Goal: Information Seeking & Learning: Learn about a topic

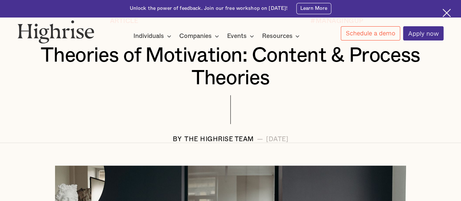
scroll to position [109, 0]
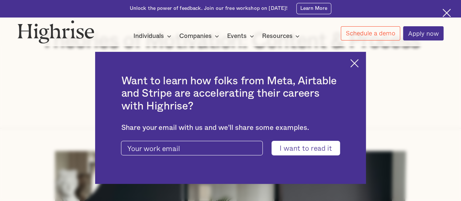
click at [449, 11] on img at bounding box center [446, 13] width 8 height 8
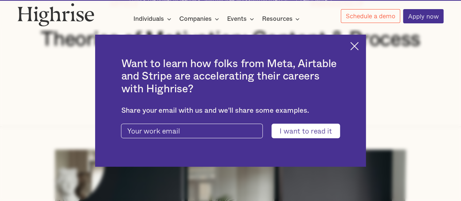
scroll to position [92, 0]
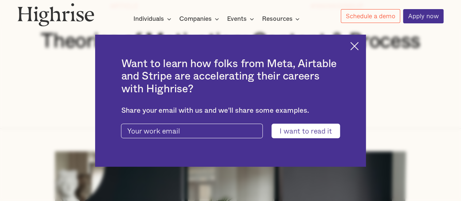
click at [358, 46] on img at bounding box center [354, 46] width 8 height 8
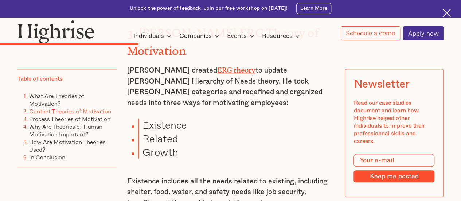
scroll to position [1530, 0]
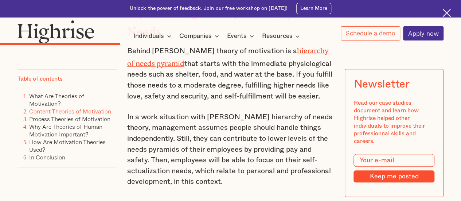
click at [446, 13] on img at bounding box center [446, 13] width 8 height 8
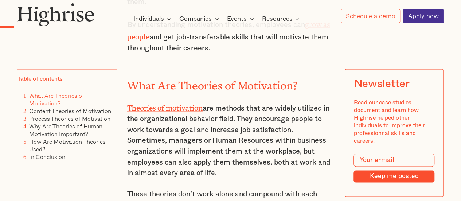
scroll to position [547, 0]
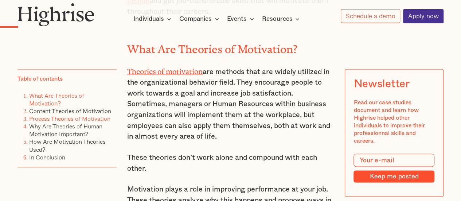
click at [106, 121] on link "Process Theories of Motivation" at bounding box center [69, 118] width 81 height 9
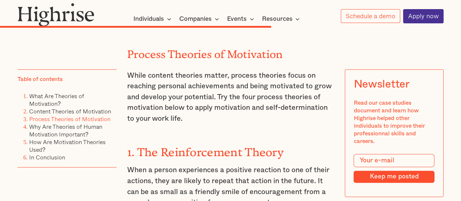
scroll to position [2844, 0]
